Goal: Task Accomplishment & Management: Manage account settings

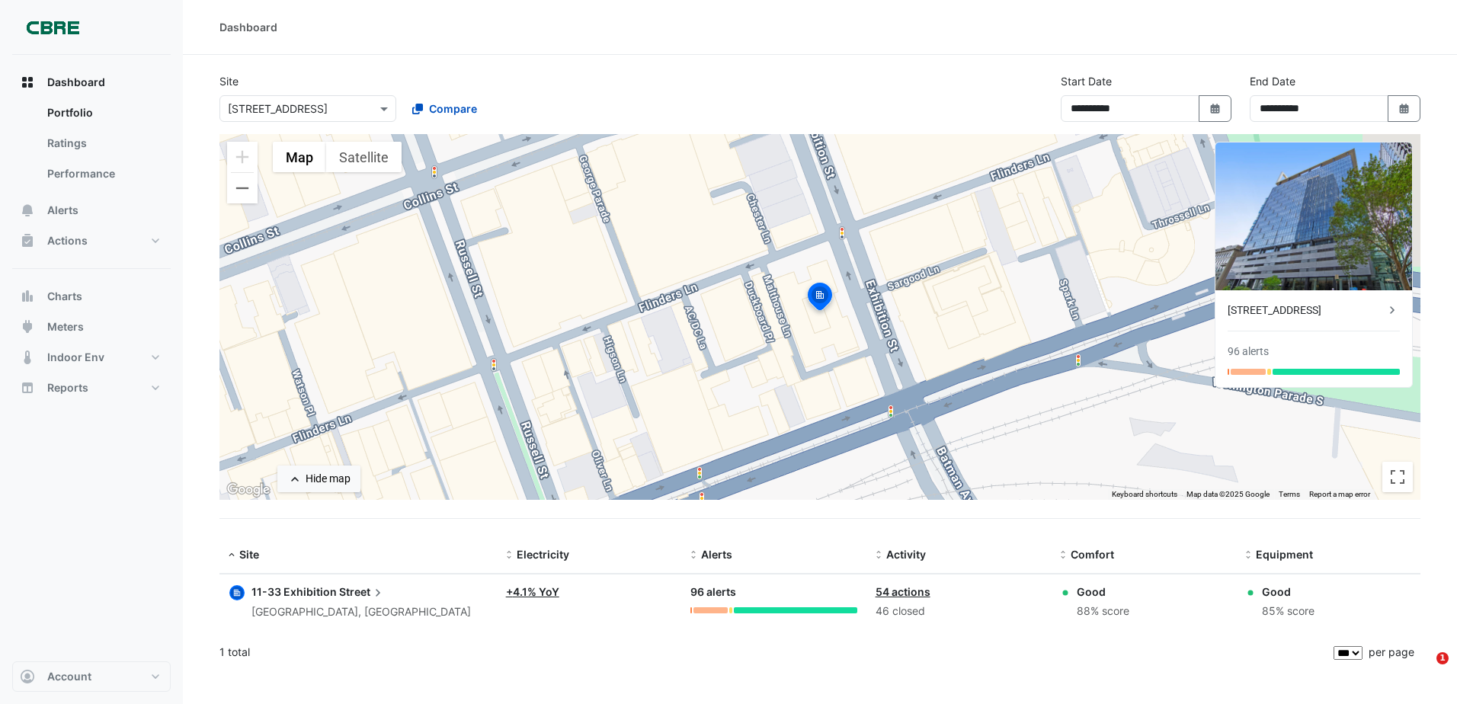
select select "***"
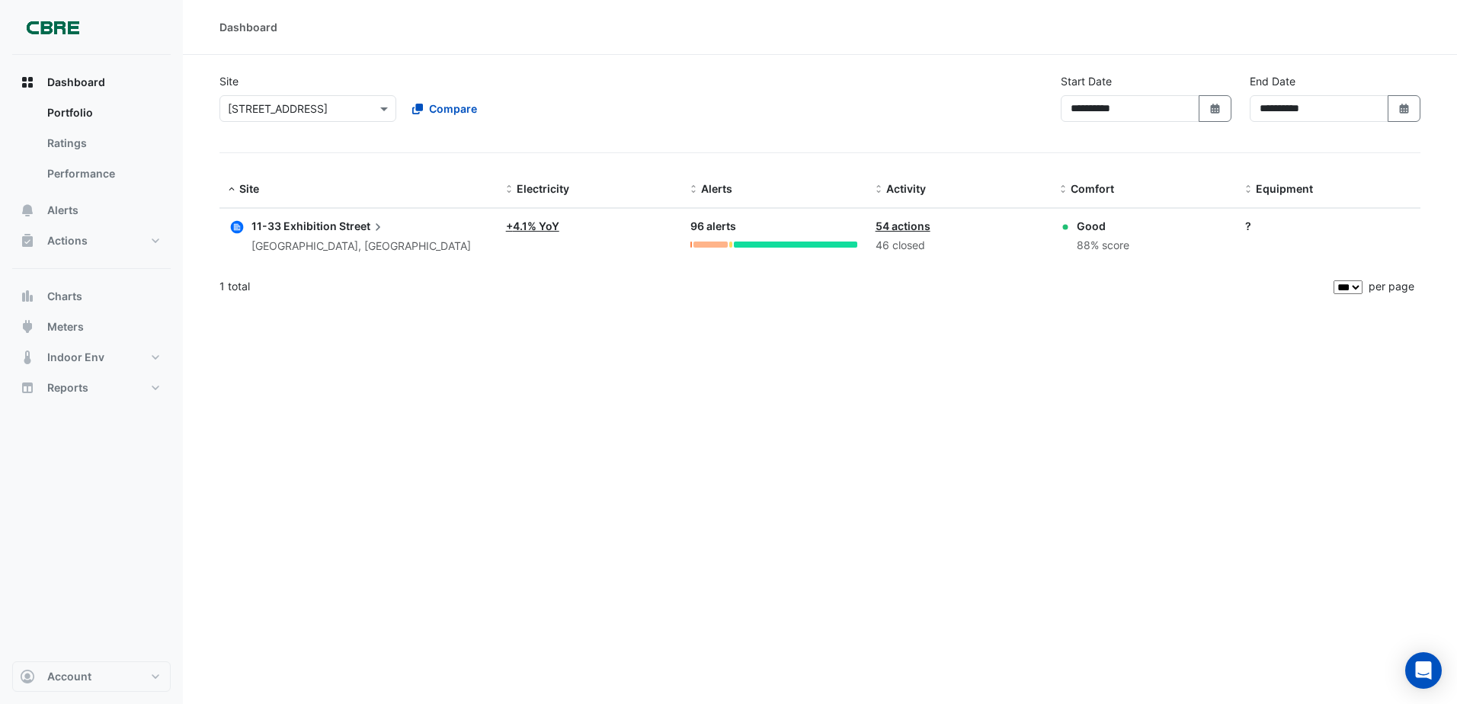
select select "***"
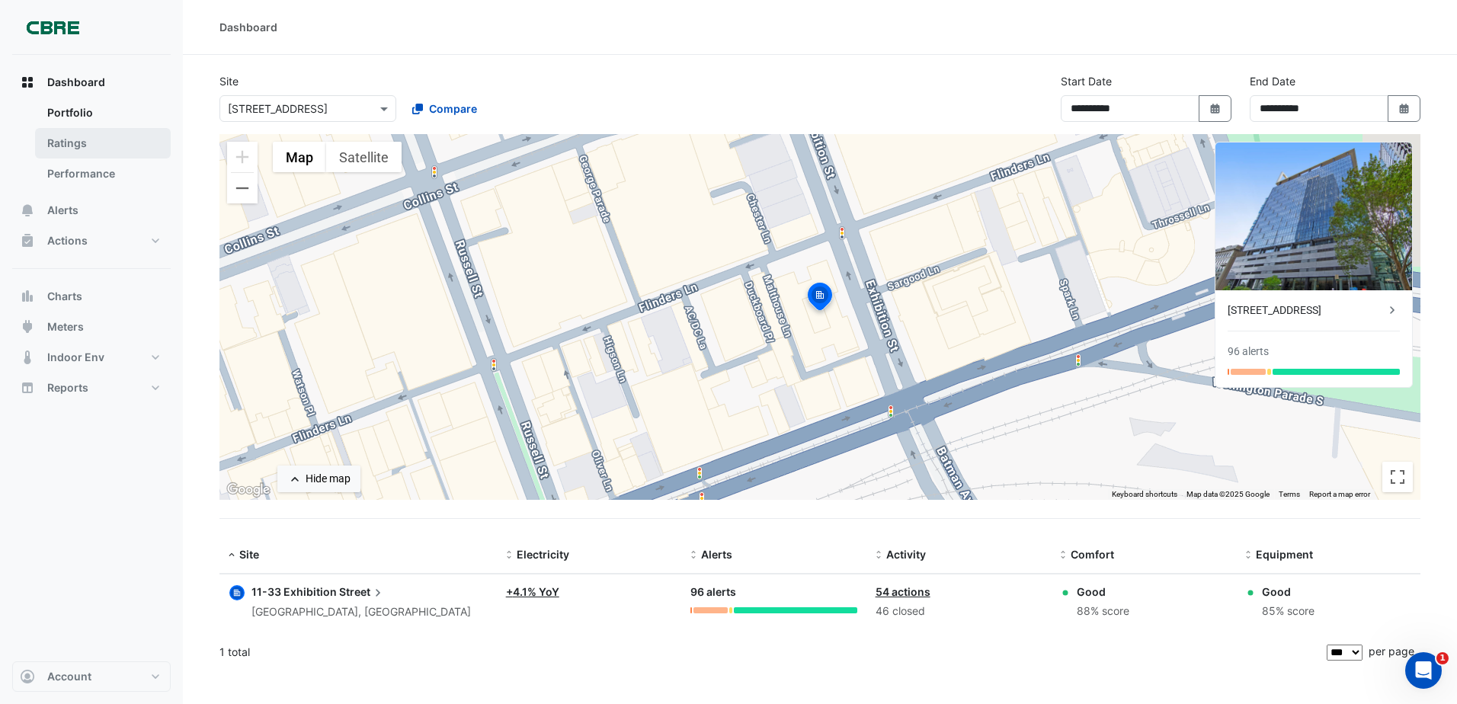
click at [84, 149] on link "Ratings" at bounding box center [103, 143] width 136 height 30
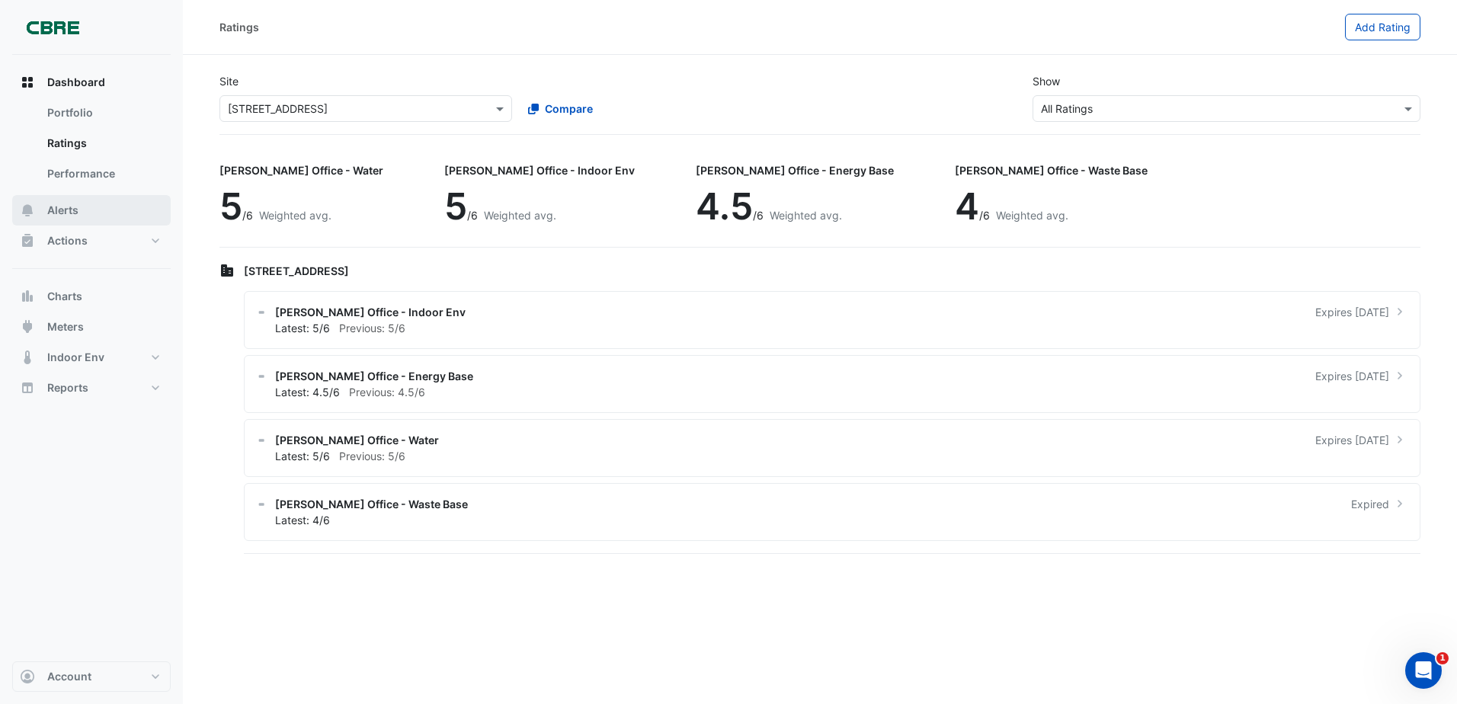
click at [98, 210] on button "Alerts" at bounding box center [91, 210] width 158 height 30
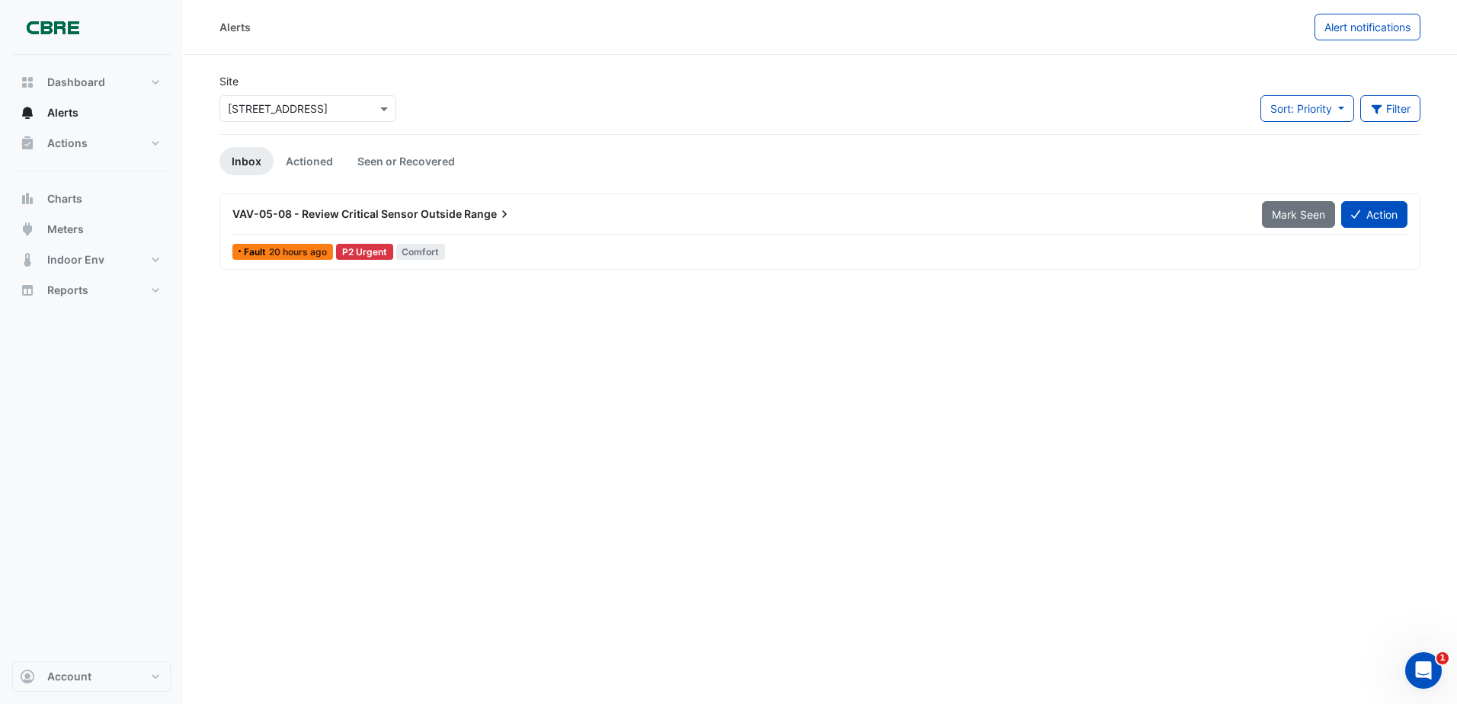
click at [388, 219] on span "VAV-05-08 - Review Critical Sensor Outside" at bounding box center [346, 213] width 229 height 13
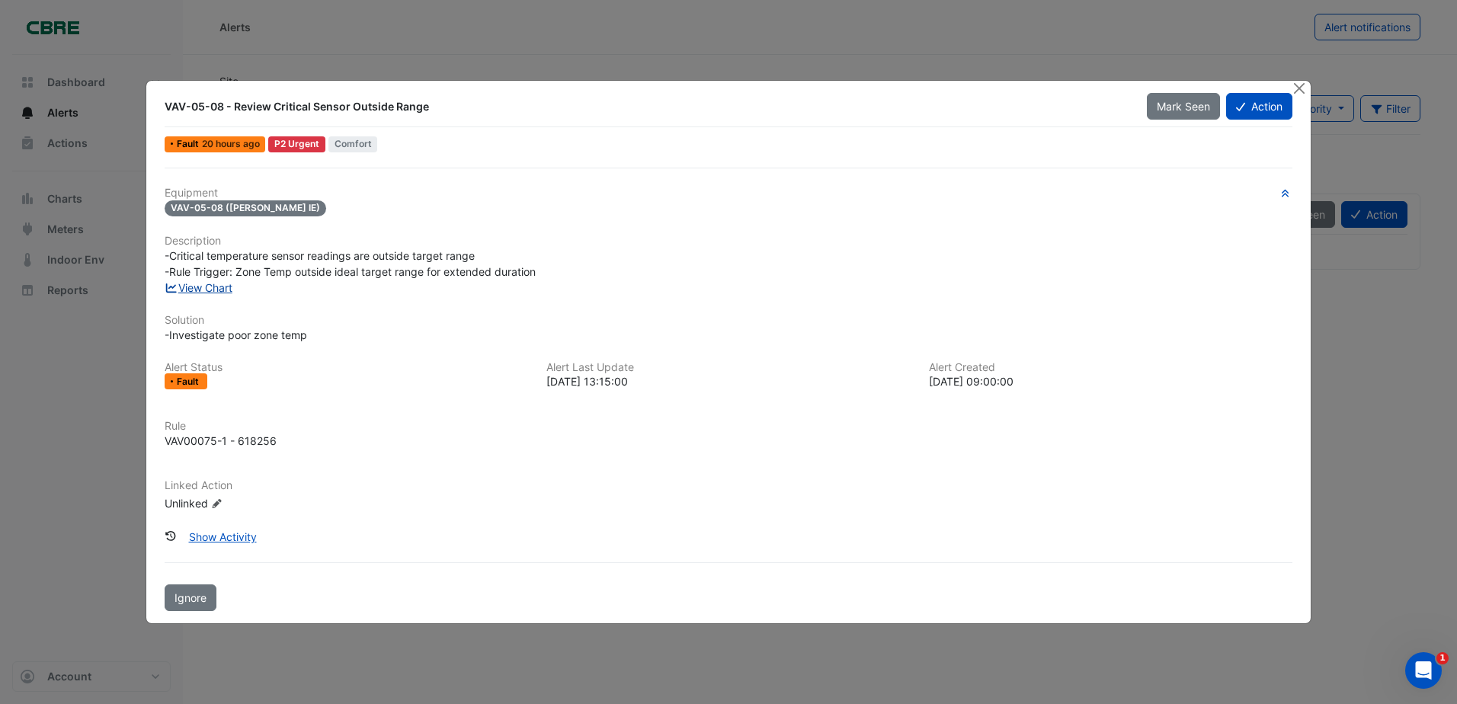
click at [205, 284] on link "View Chart" at bounding box center [199, 287] width 68 height 13
click at [1299, 89] on button "Close" at bounding box center [1300, 89] width 16 height 16
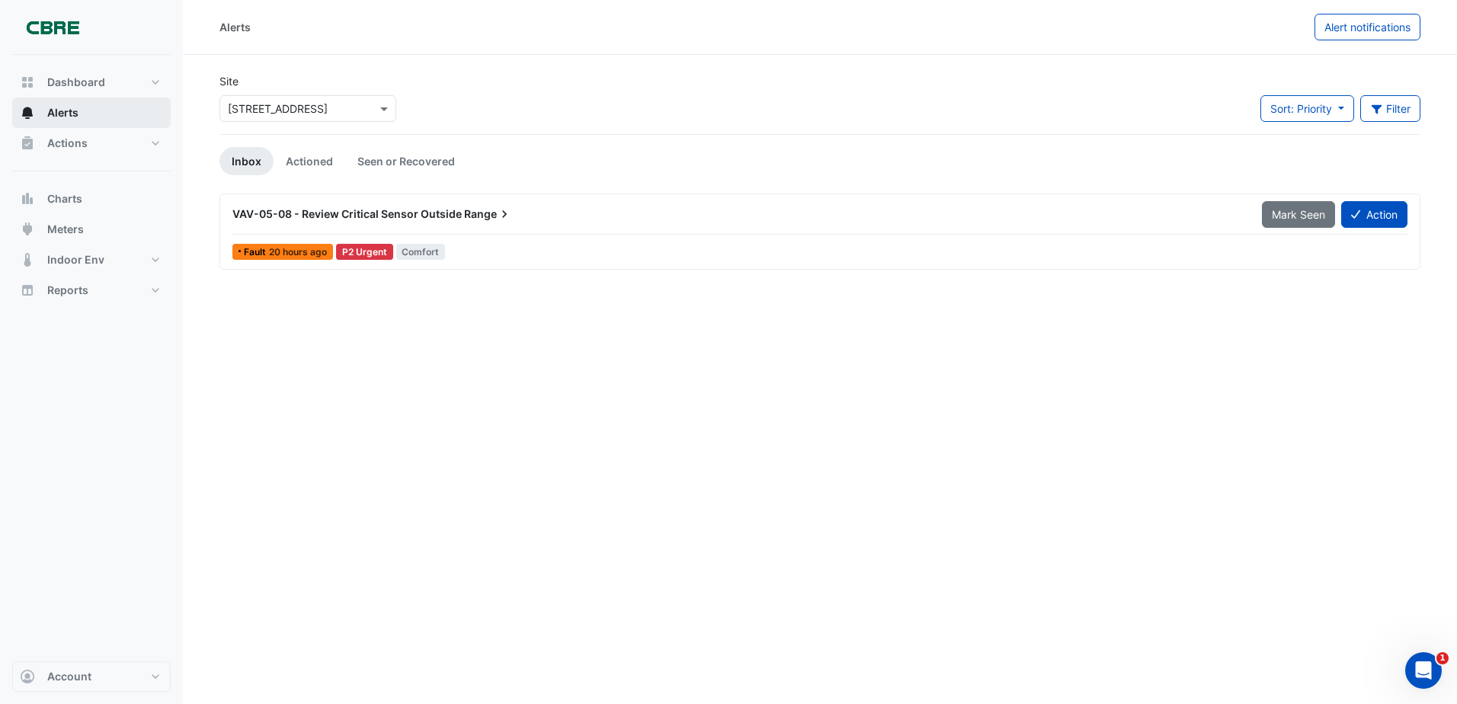
click at [92, 114] on button "Alerts" at bounding box center [91, 113] width 158 height 30
click at [94, 141] on button "Actions" at bounding box center [91, 143] width 158 height 30
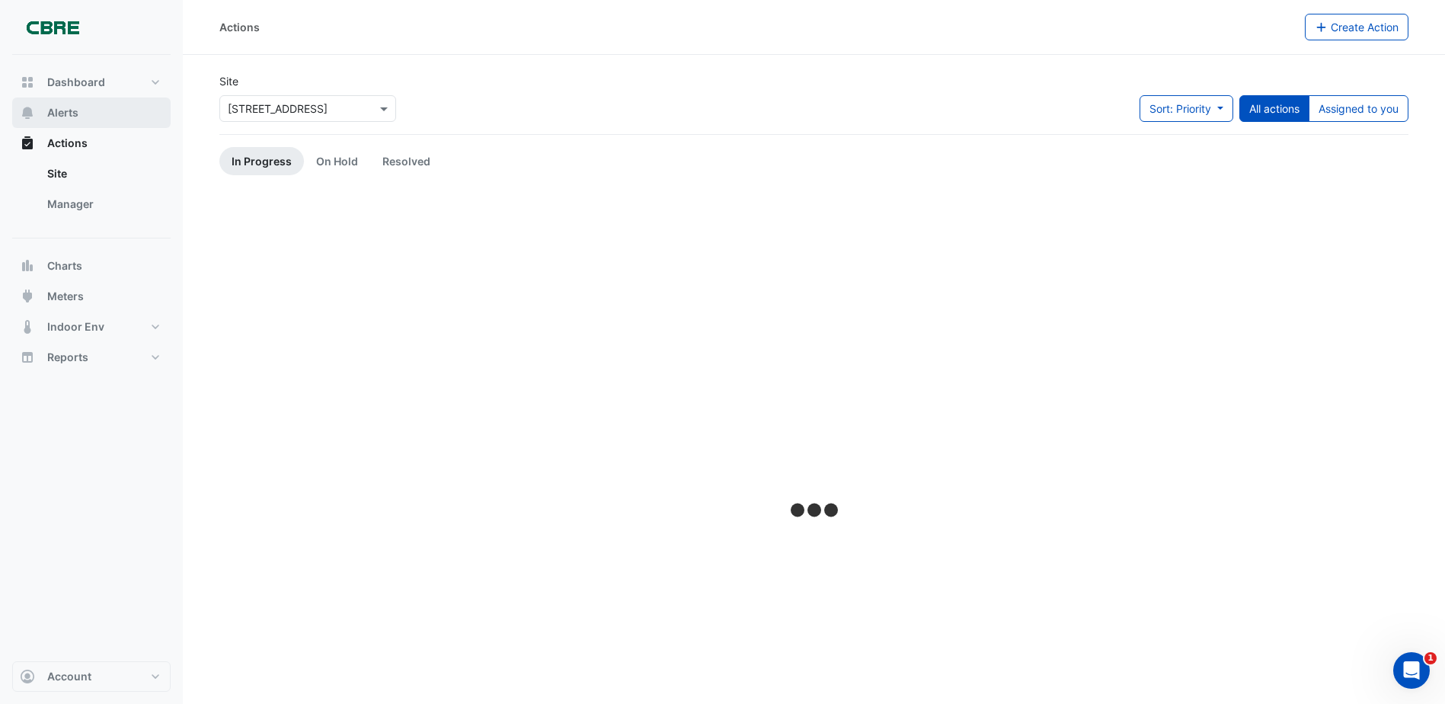
click at [87, 117] on button "Alerts" at bounding box center [91, 113] width 158 height 30
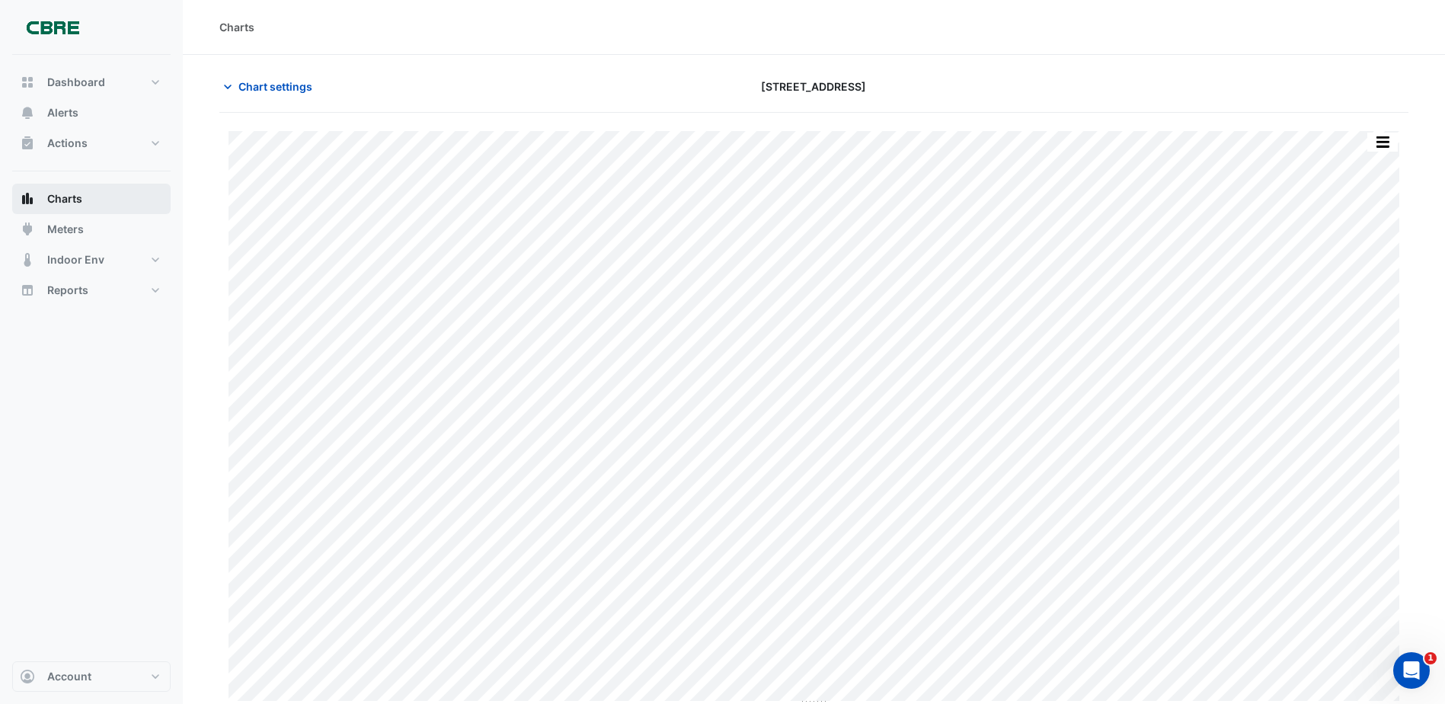
click at [72, 190] on button "Charts" at bounding box center [91, 199] width 158 height 30
click at [90, 126] on button "Alerts" at bounding box center [91, 113] width 158 height 30
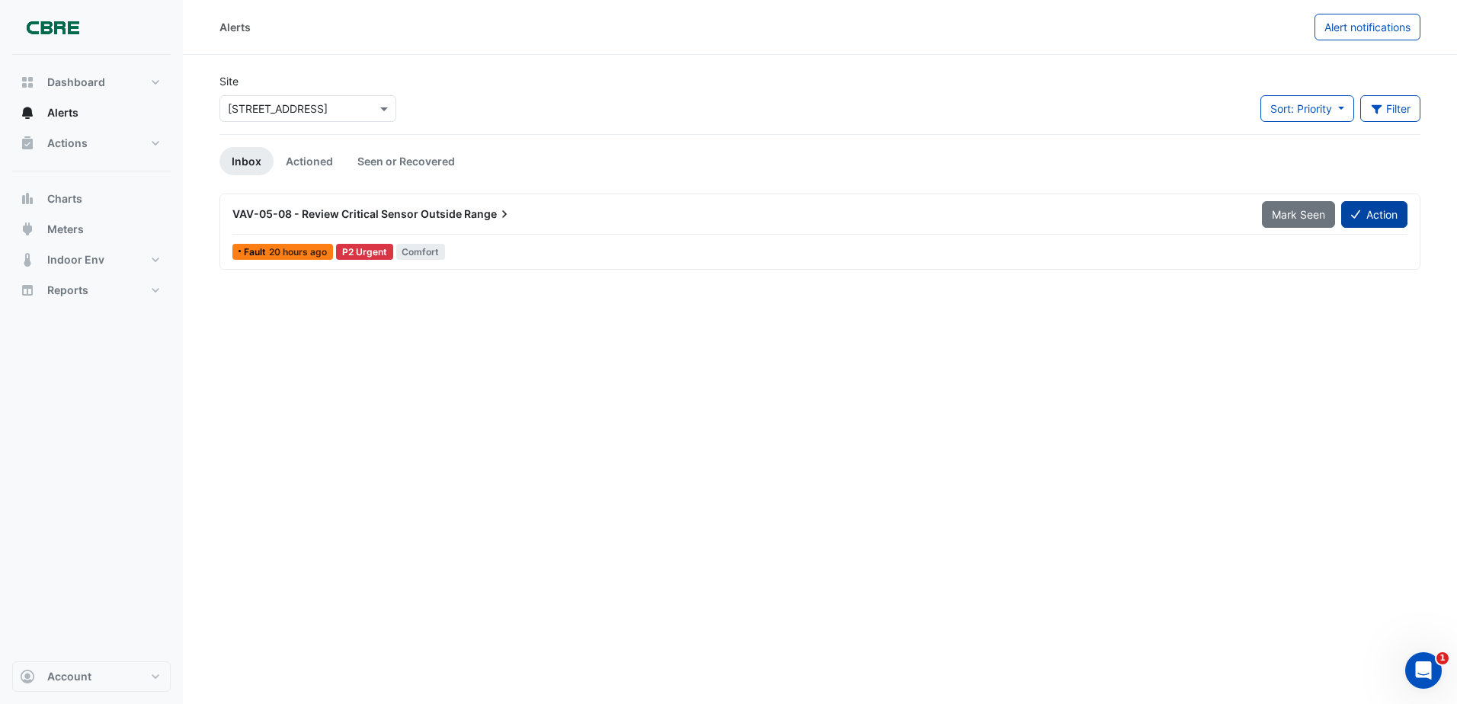
click at [1373, 203] on button "Action" at bounding box center [1374, 214] width 66 height 27
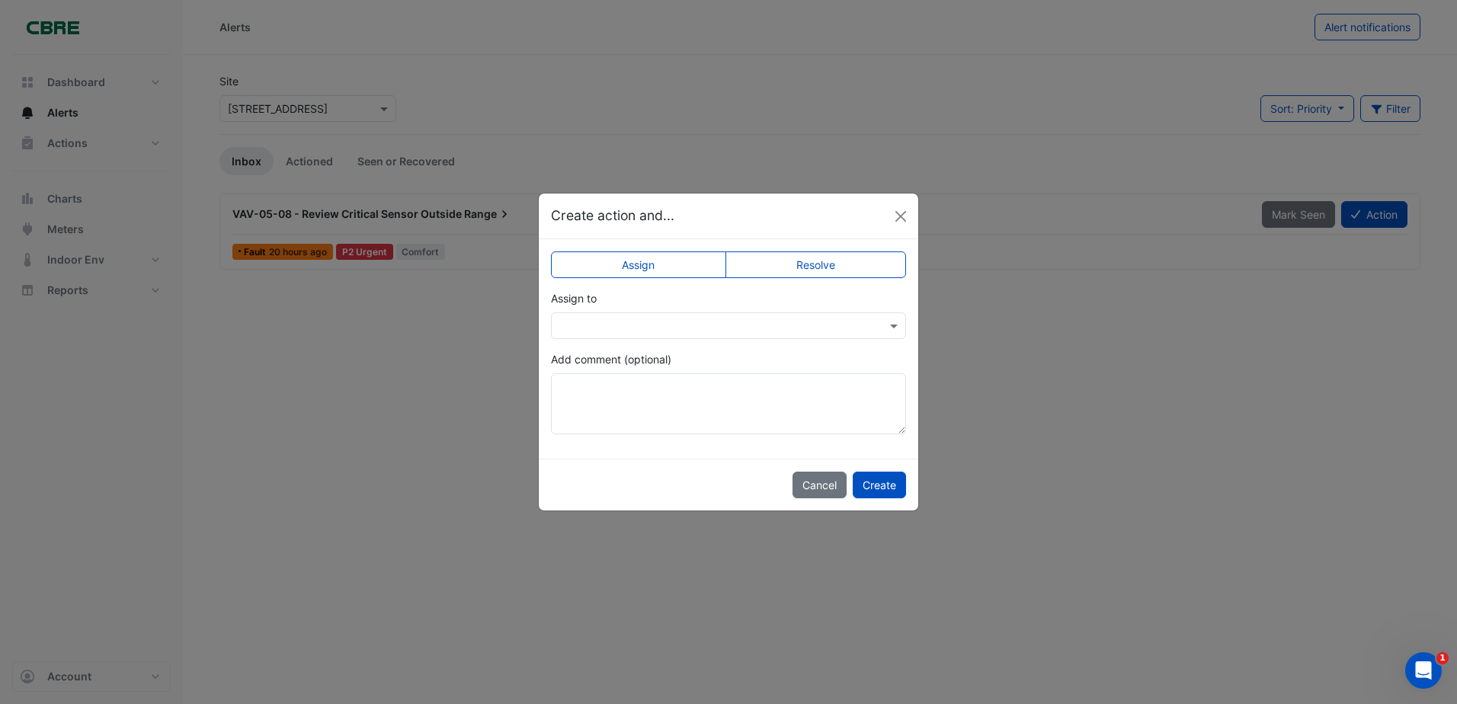
click at [590, 335] on div at bounding box center [728, 325] width 355 height 27
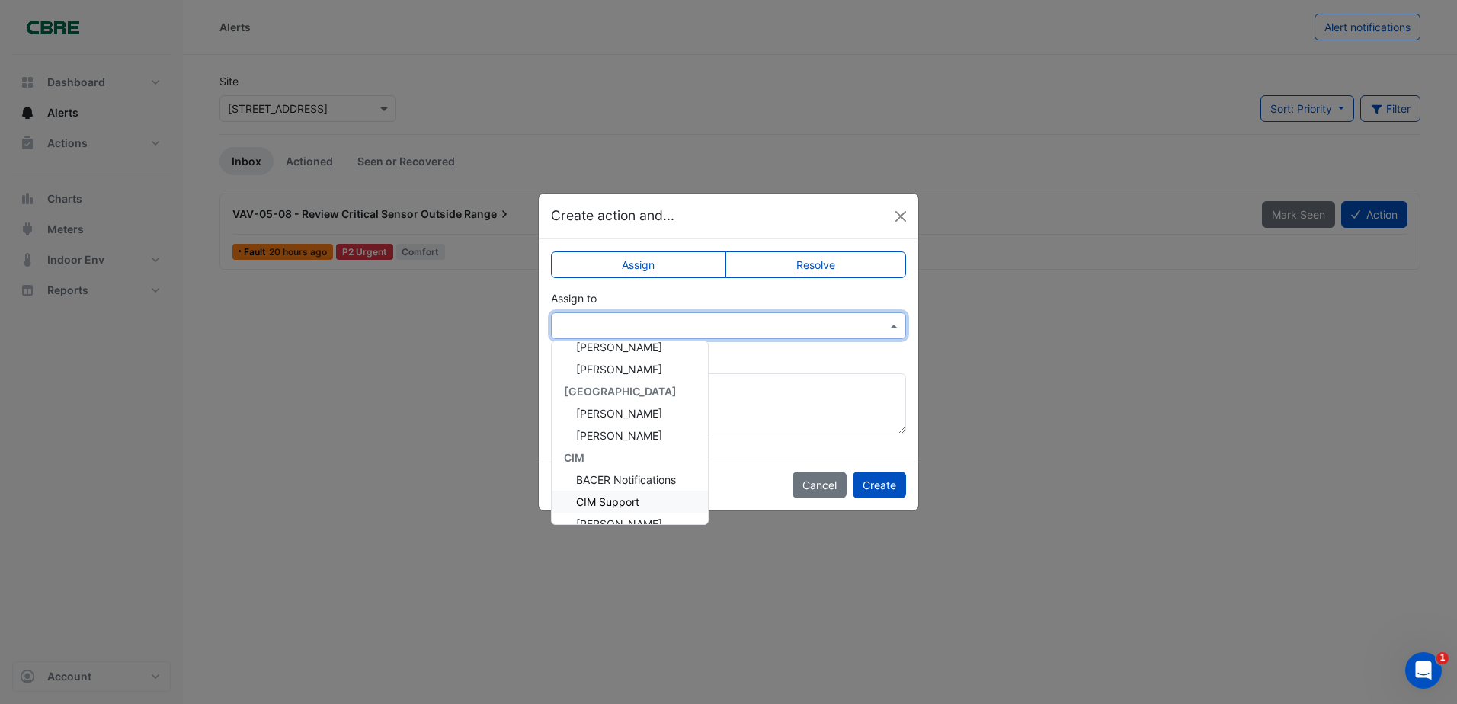
scroll to position [227, 0]
click at [658, 501] on div "Claudio Campos" at bounding box center [630, 507] width 156 height 22
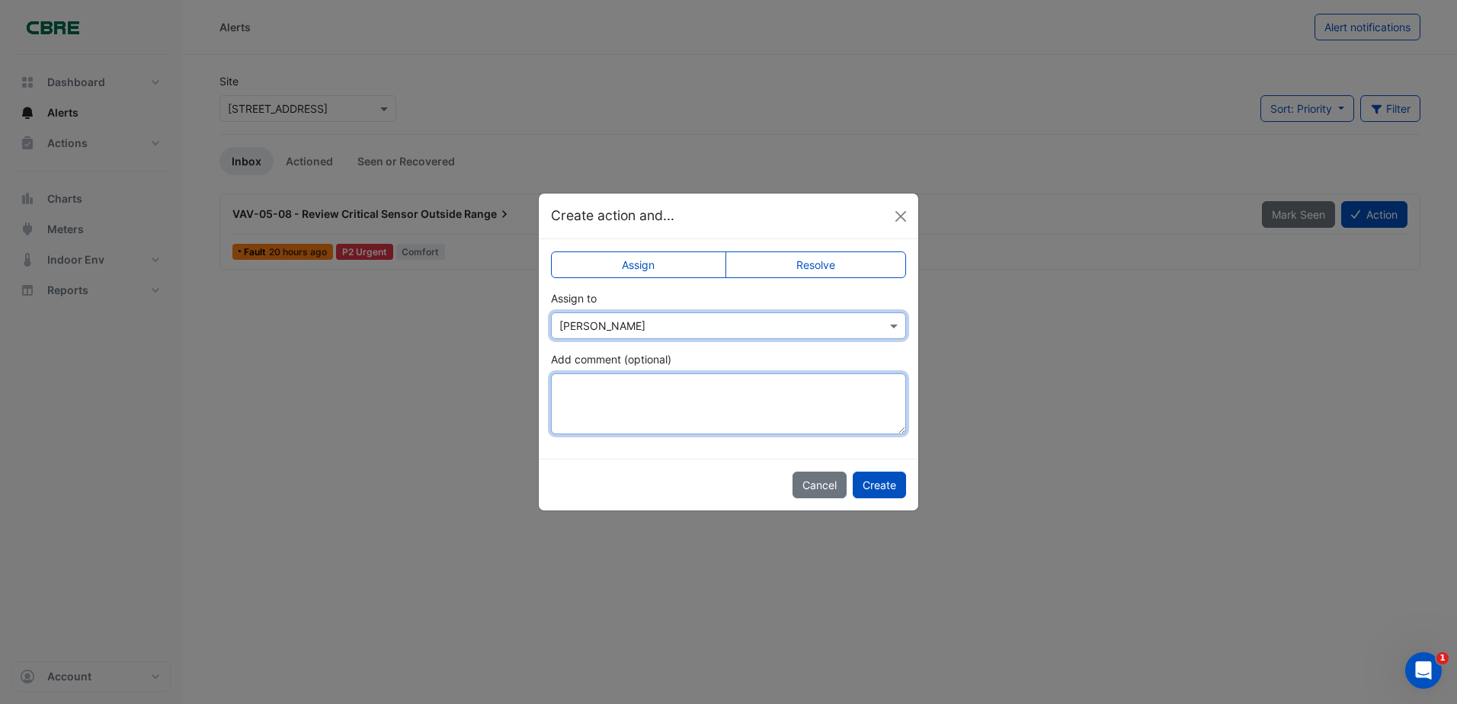
click at [683, 419] on textarea "Add comment (optional)" at bounding box center [728, 403] width 355 height 61
type textarea "*"
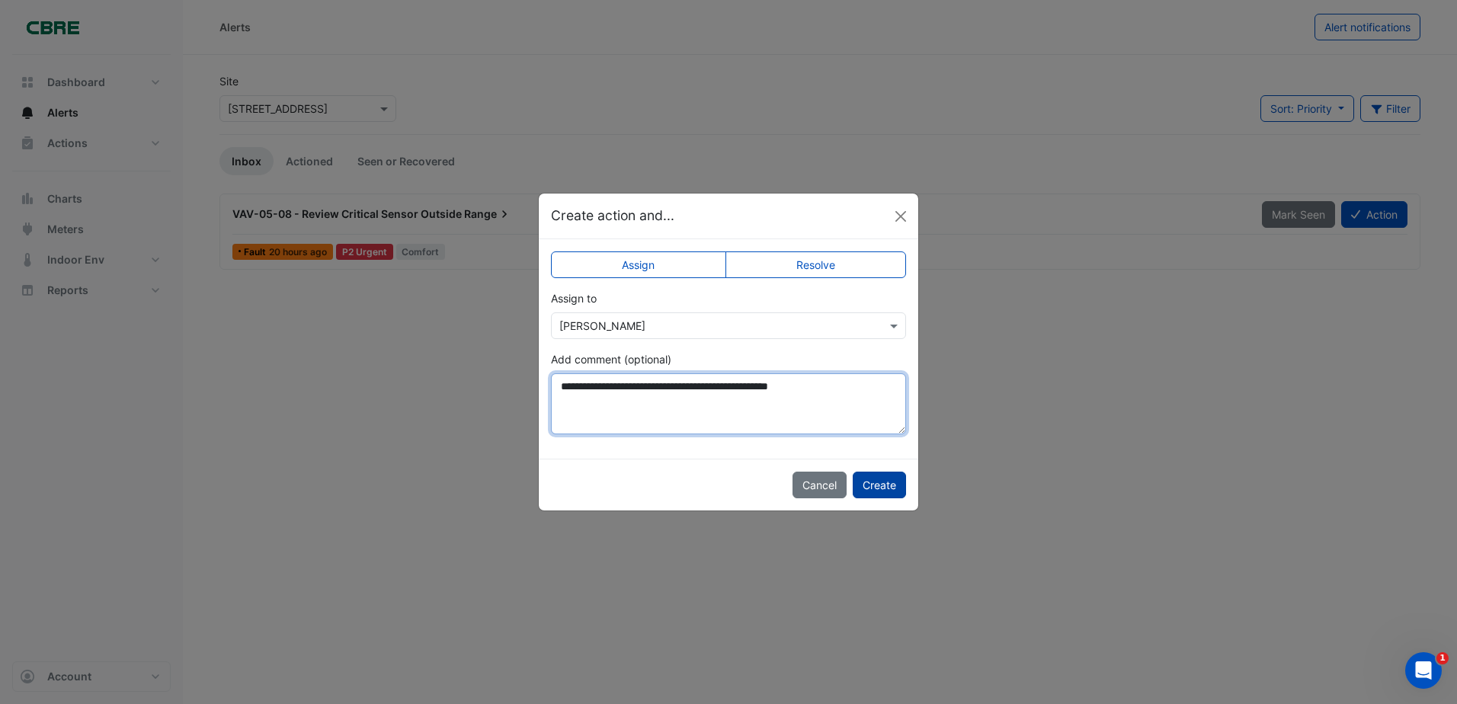
type textarea "**********"
click at [904, 489] on button "Create" at bounding box center [879, 485] width 53 height 27
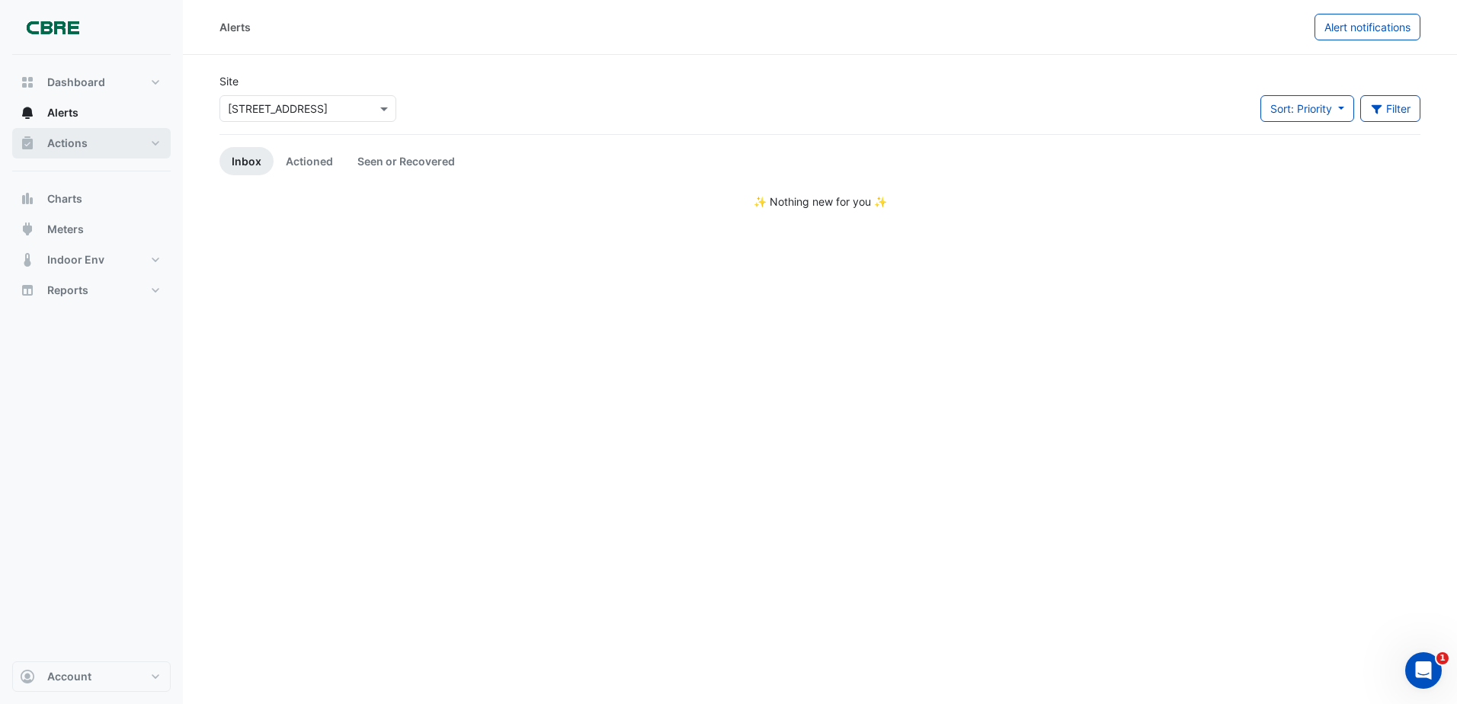
click at [83, 151] on button "Actions" at bounding box center [91, 143] width 158 height 30
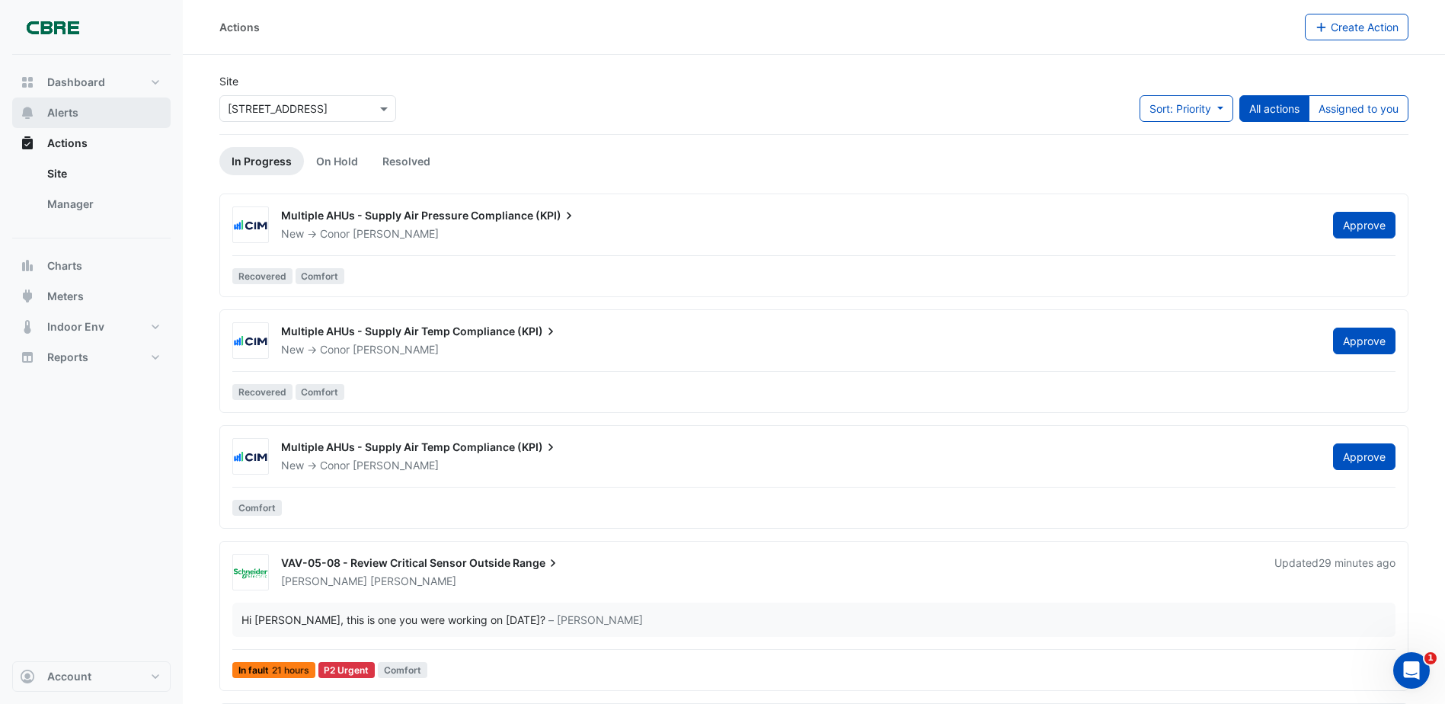
click at [90, 108] on button "Alerts" at bounding box center [91, 113] width 158 height 30
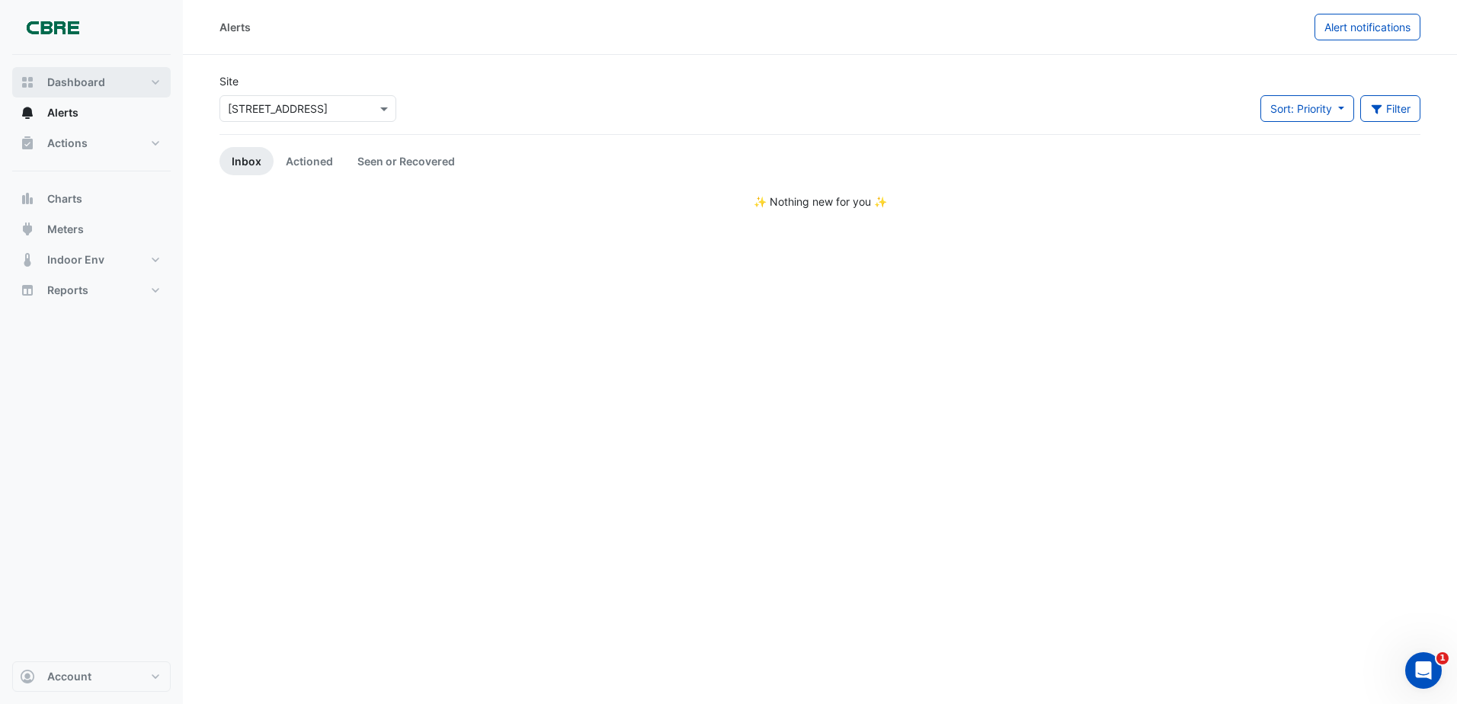
click at [102, 83] on span "Dashboard" at bounding box center [76, 82] width 58 height 15
select select "***"
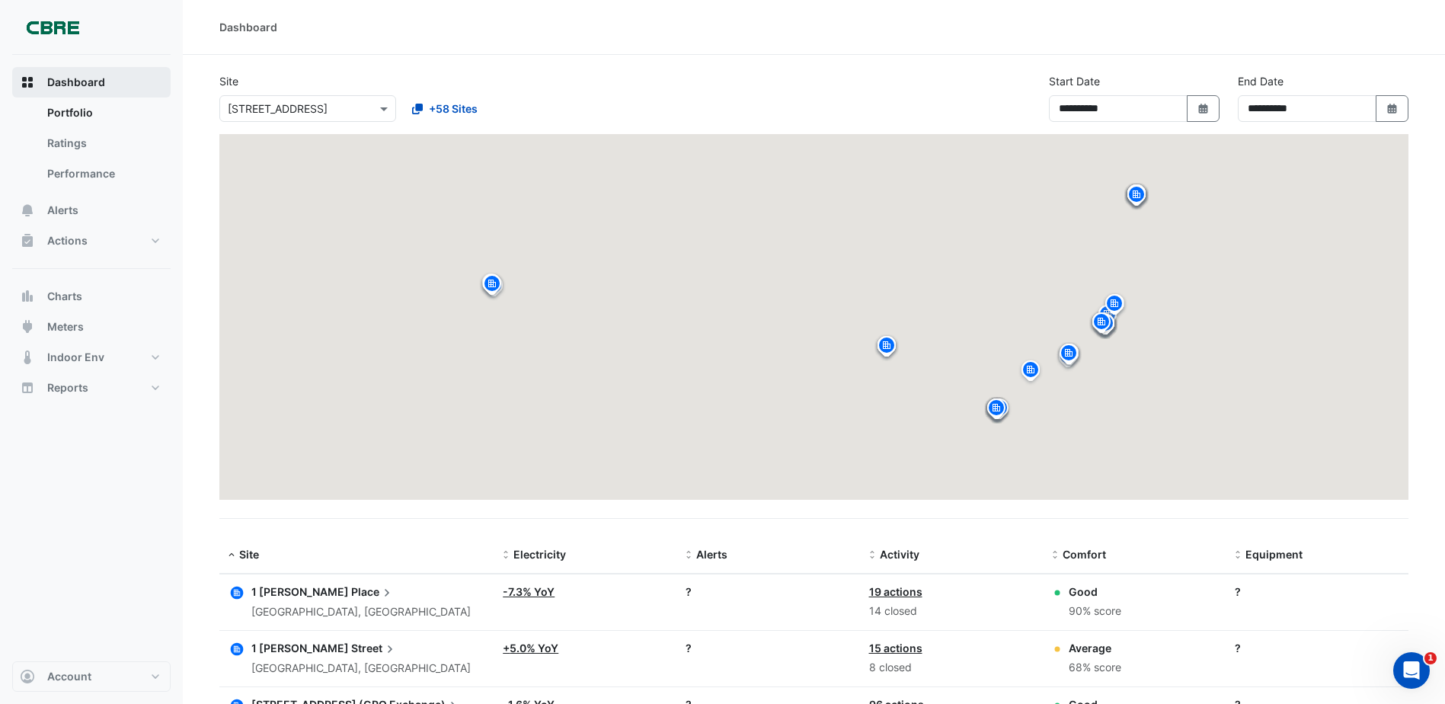
click at [103, 82] on span "Dashboard" at bounding box center [76, 82] width 58 height 15
